Goal: Find specific page/section: Find specific page/section

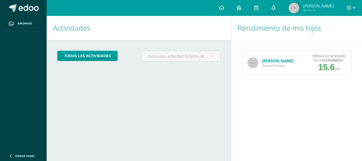
click at [276, 10] on icon at bounding box center [273, 7] width 4 height 5
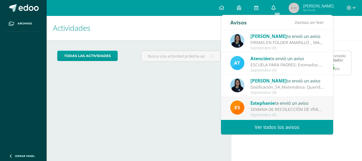
click at [276, 10] on icon at bounding box center [273, 7] width 4 height 5
click at [124, 122] on div "Actividades Mis hijos todas las Actividades No tienes actividades Échale un vis…" at bounding box center [138, 88] width 187 height 145
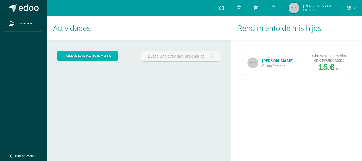
click at [78, 55] on link "todas las Actividades" at bounding box center [87, 56] width 60 height 10
